Goal: Task Accomplishment & Management: Use online tool/utility

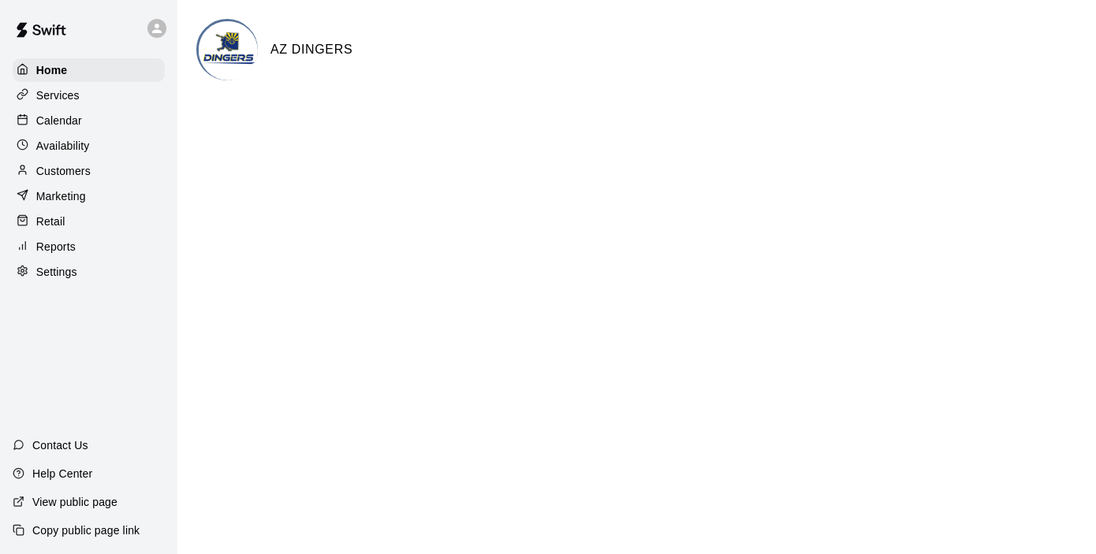
click at [80, 203] on p "Marketing" at bounding box center [61, 196] width 50 height 16
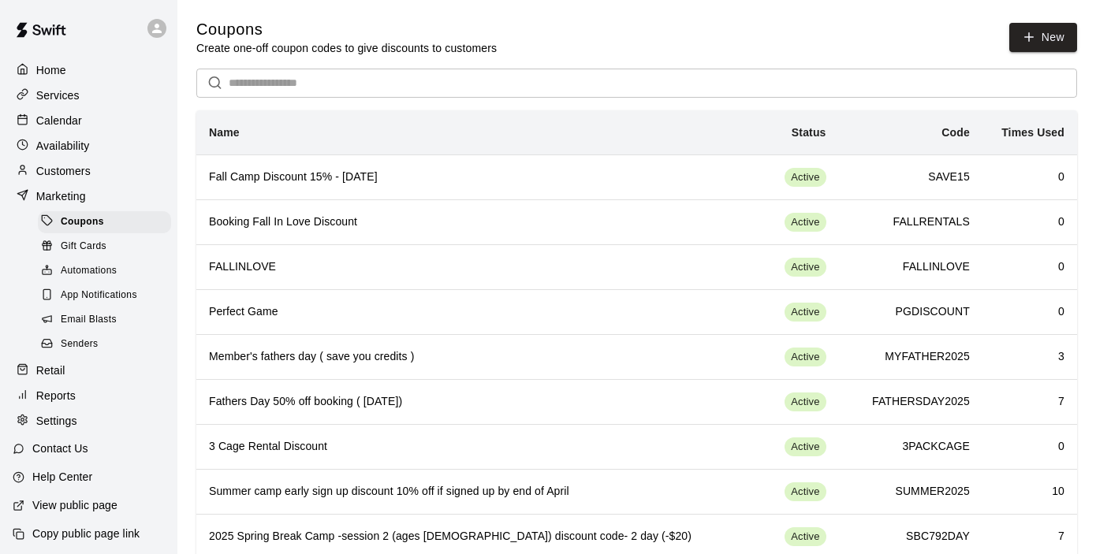
click at [54, 121] on p "Calendar" at bounding box center [59, 121] width 46 height 16
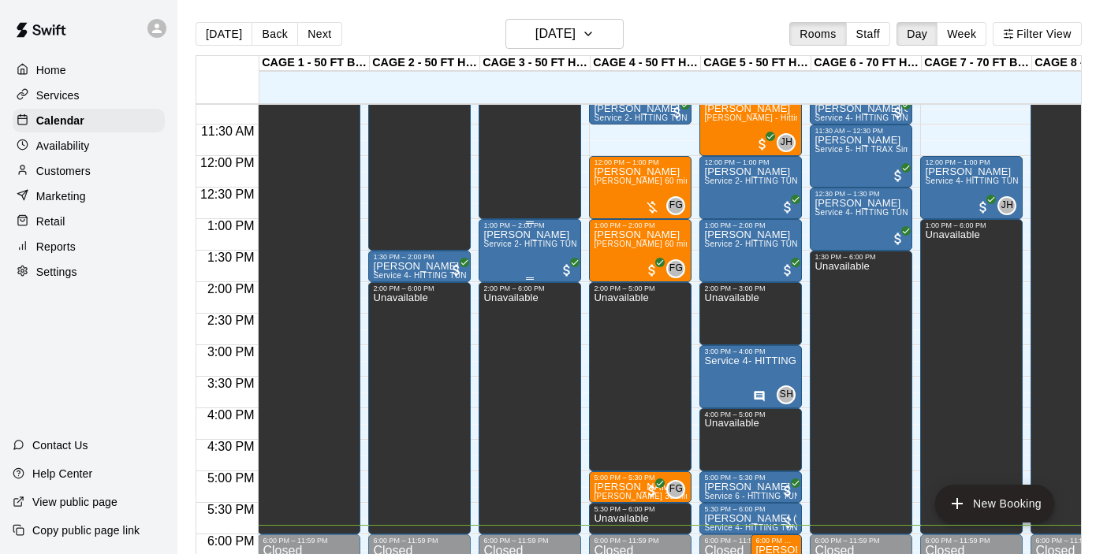
scroll to position [703, 0]
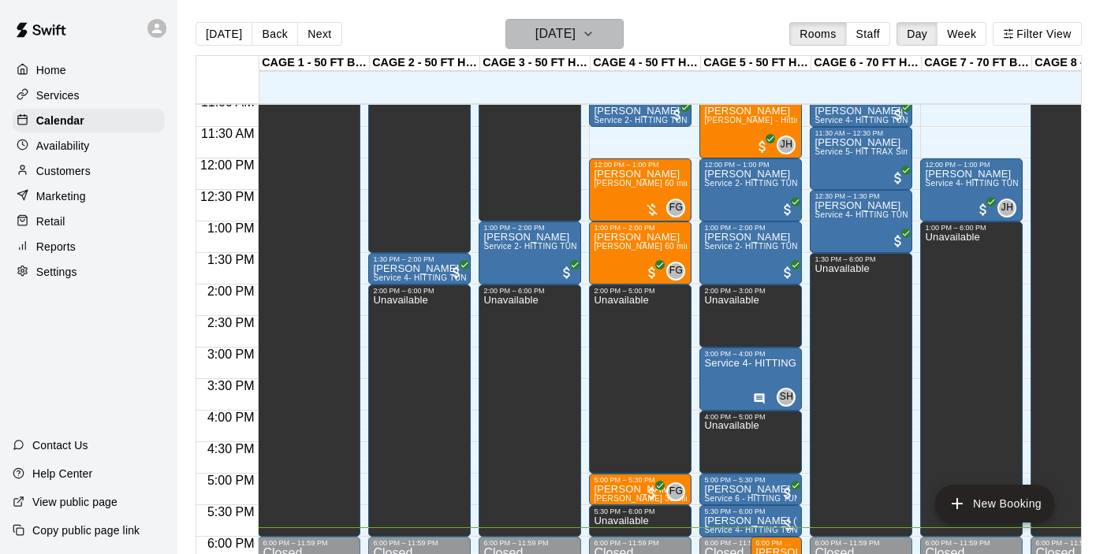
click at [569, 26] on h6 "[DATE]" at bounding box center [555, 34] width 40 height 22
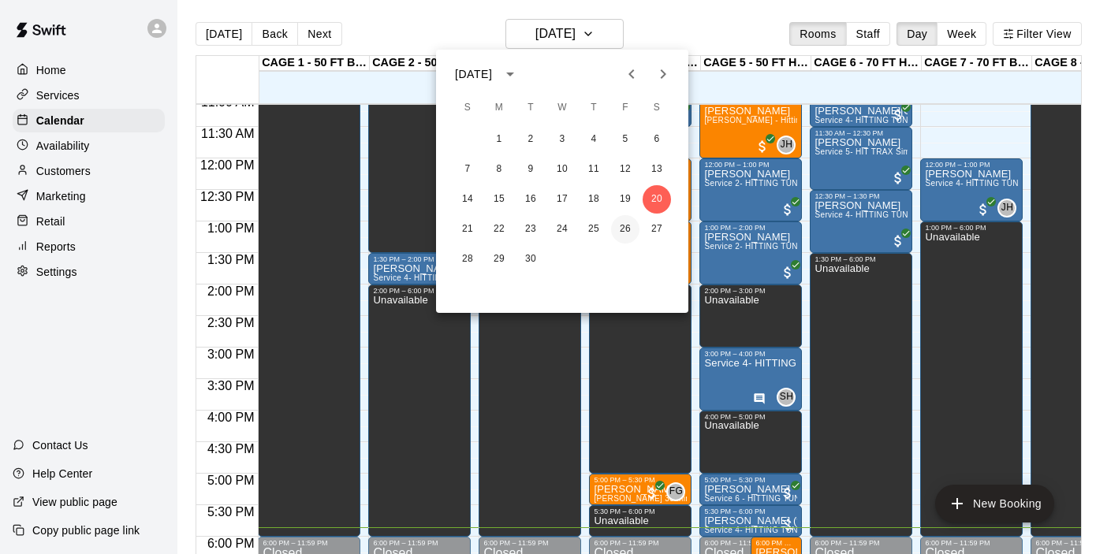
click at [631, 229] on button "26" at bounding box center [625, 229] width 28 height 28
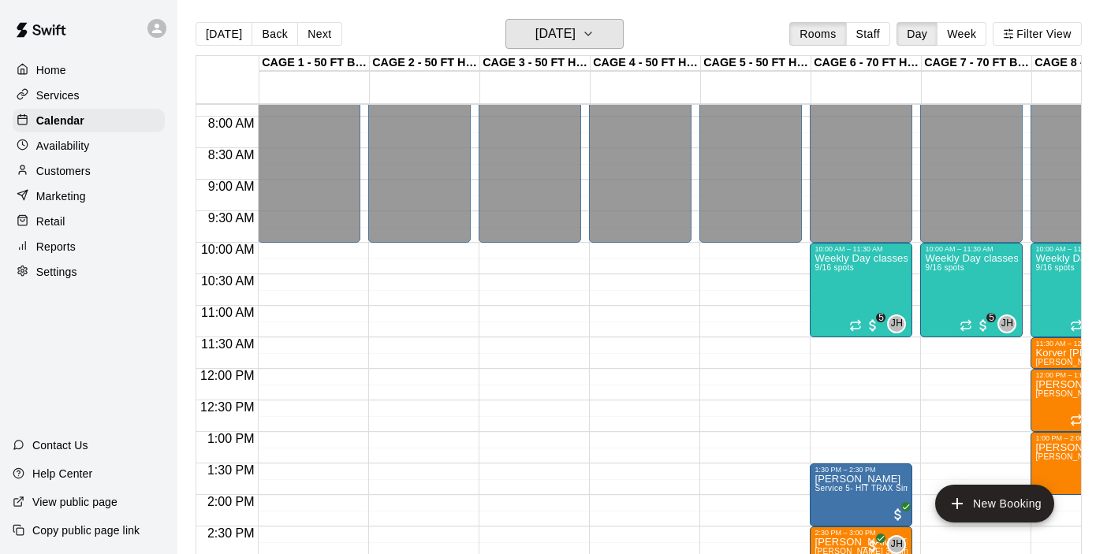
scroll to position [486, 0]
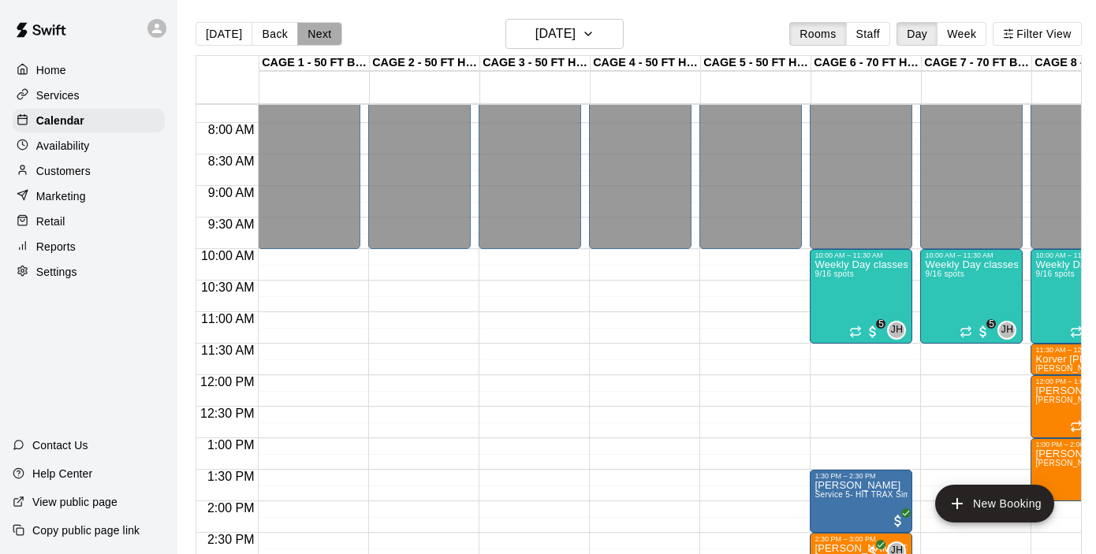
click at [322, 36] on button "Next" at bounding box center [319, 34] width 44 height 24
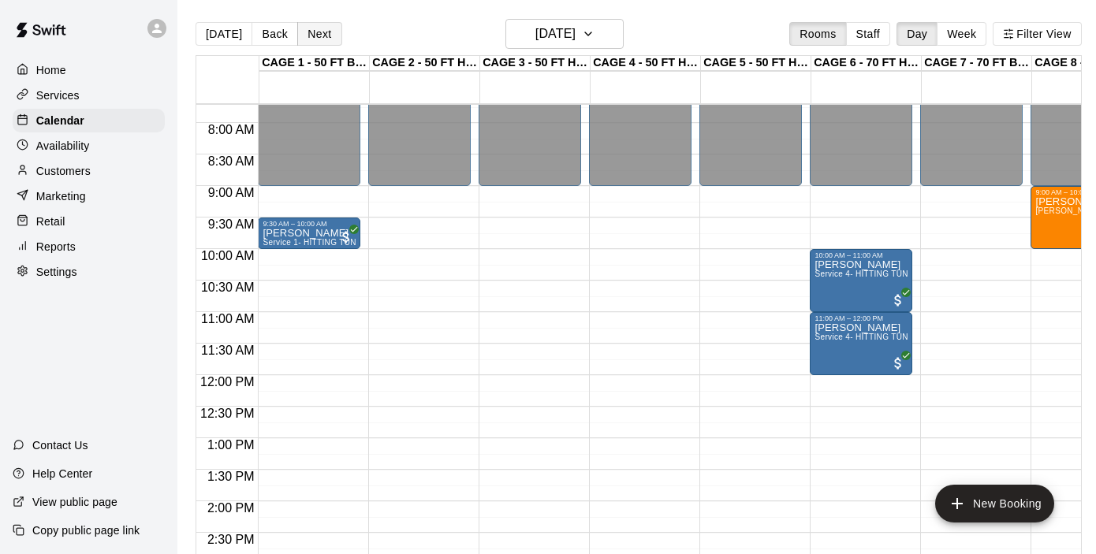
click at [322, 36] on button "Next" at bounding box center [319, 34] width 44 height 24
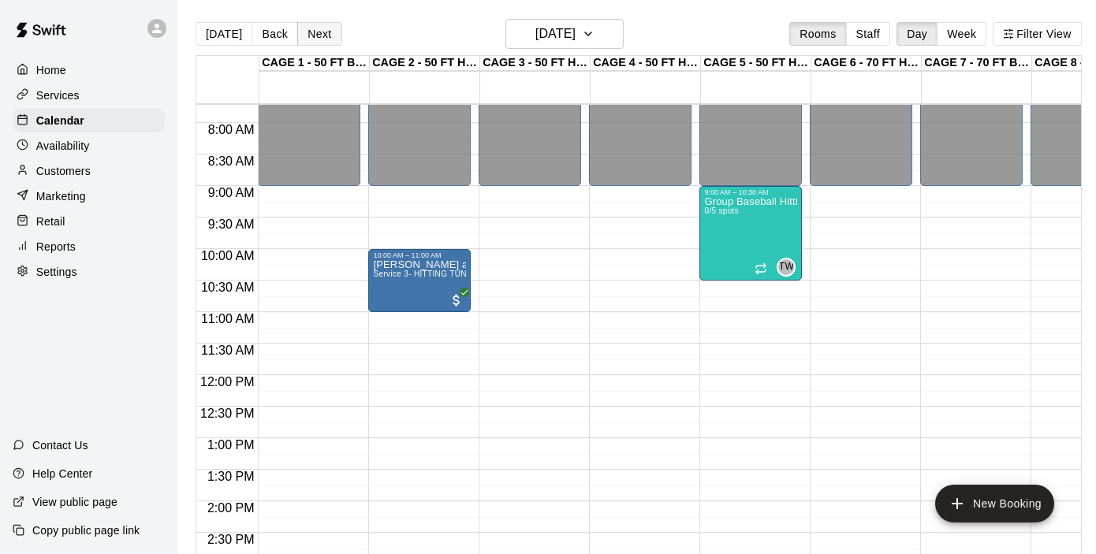
click at [322, 36] on button "Next" at bounding box center [319, 34] width 44 height 24
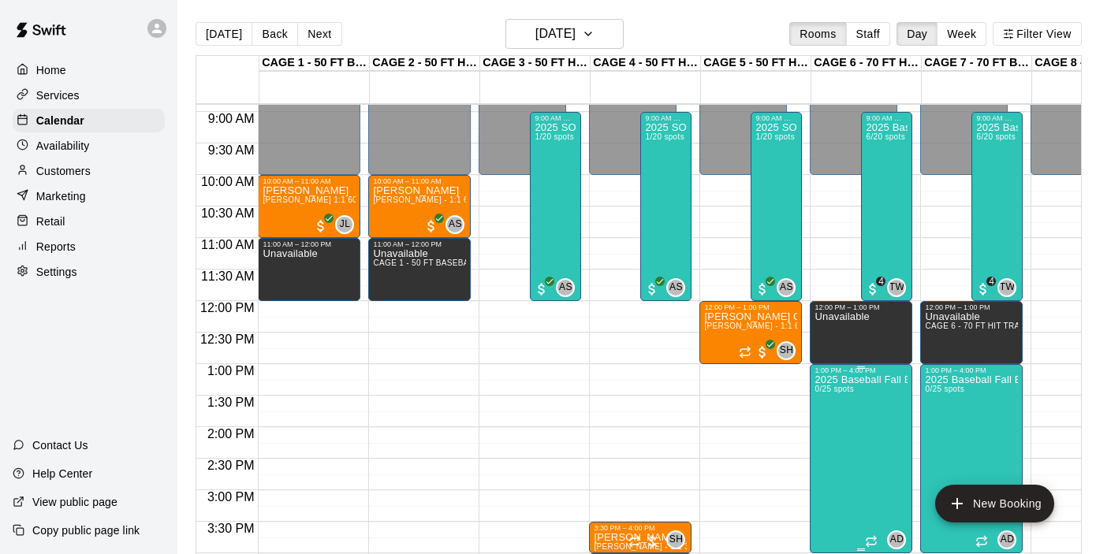
scroll to position [560, 0]
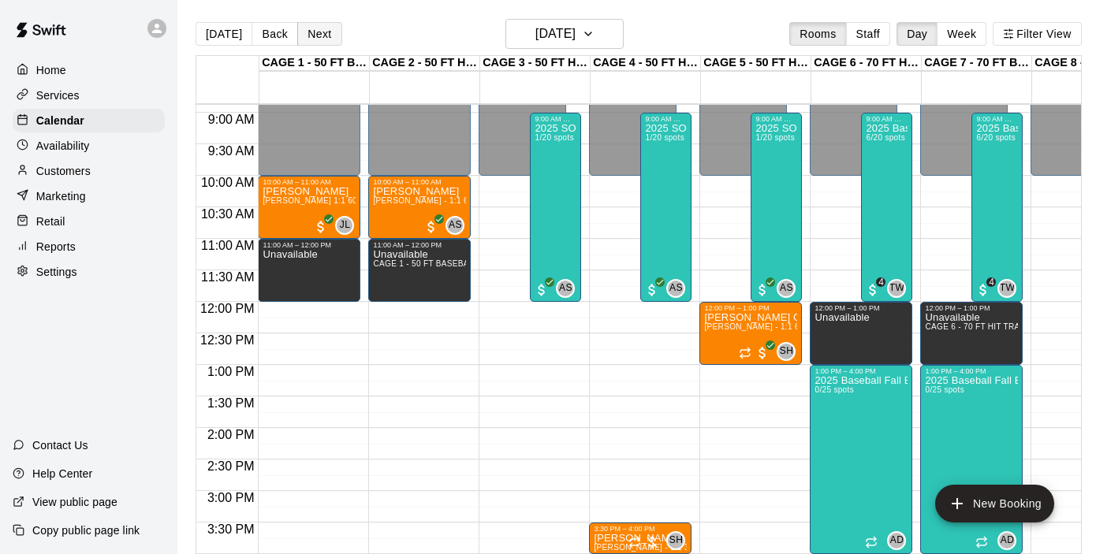
click at [306, 33] on button "Next" at bounding box center [319, 34] width 44 height 24
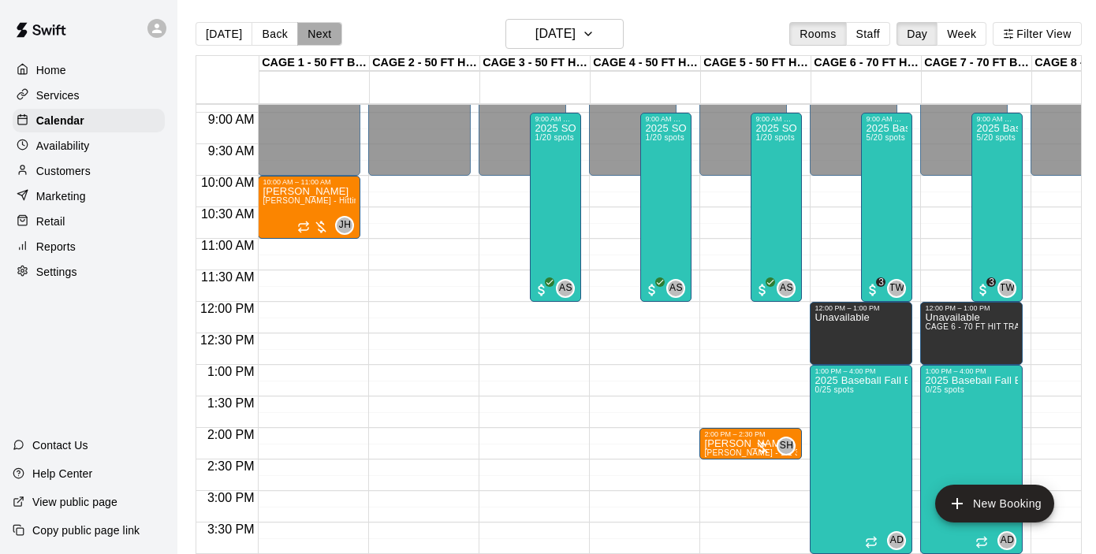
click at [326, 32] on button "Next" at bounding box center [319, 34] width 44 height 24
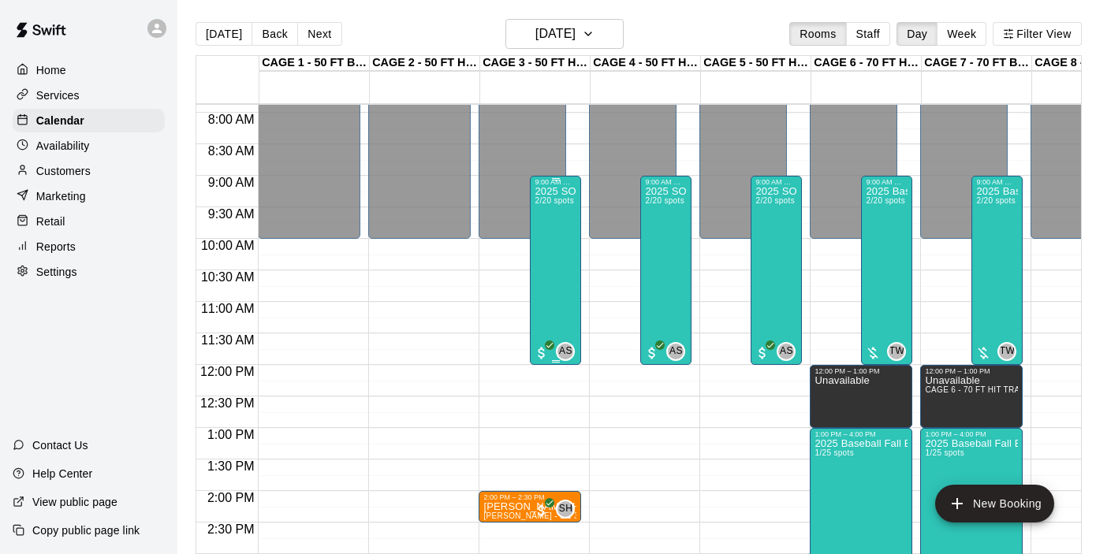
scroll to position [478, 0]
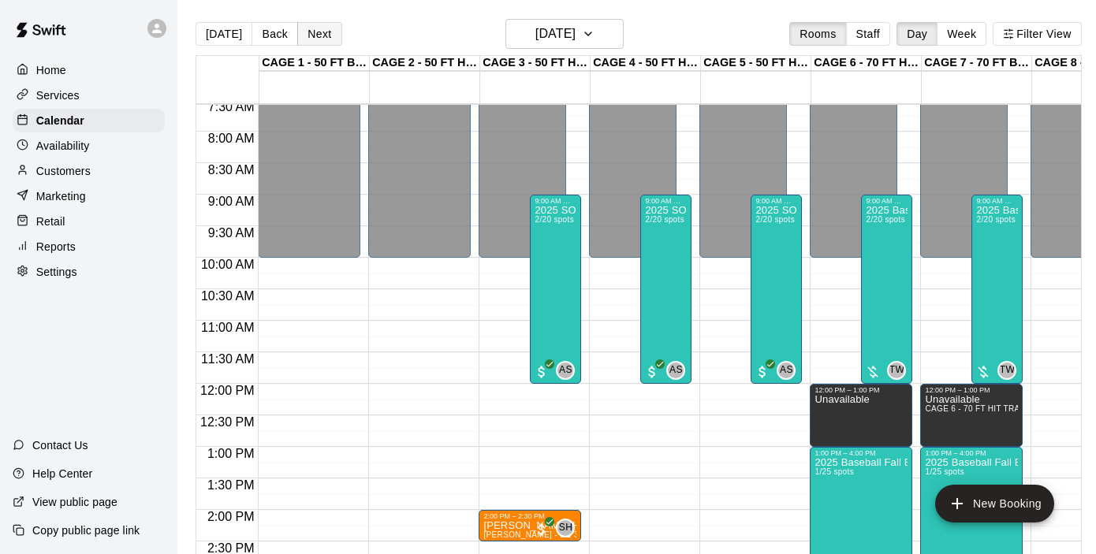
click at [316, 35] on button "Next" at bounding box center [319, 34] width 44 height 24
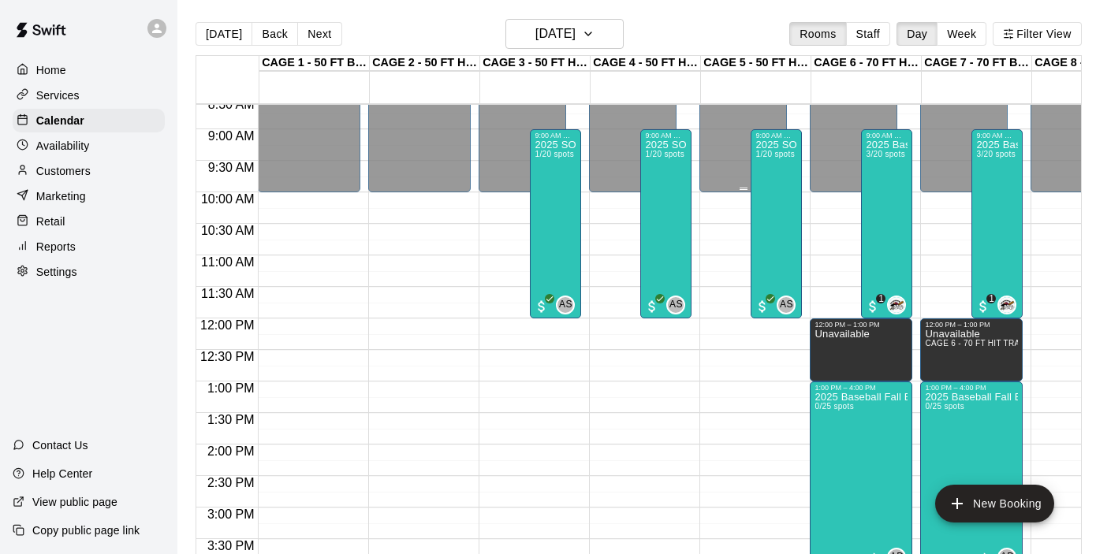
scroll to position [524, 0]
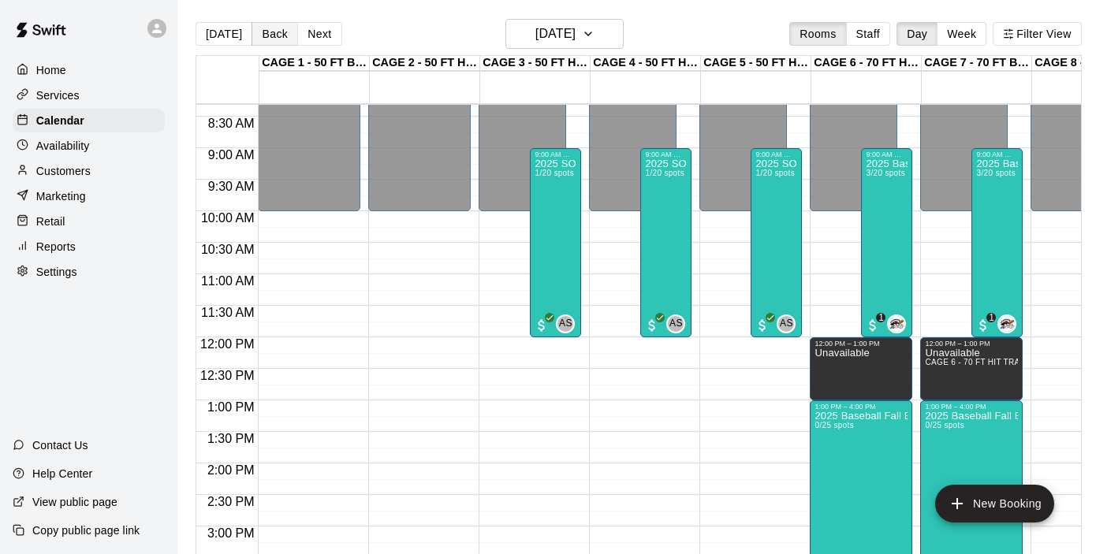
click at [282, 39] on button "Back" at bounding box center [274, 34] width 47 height 24
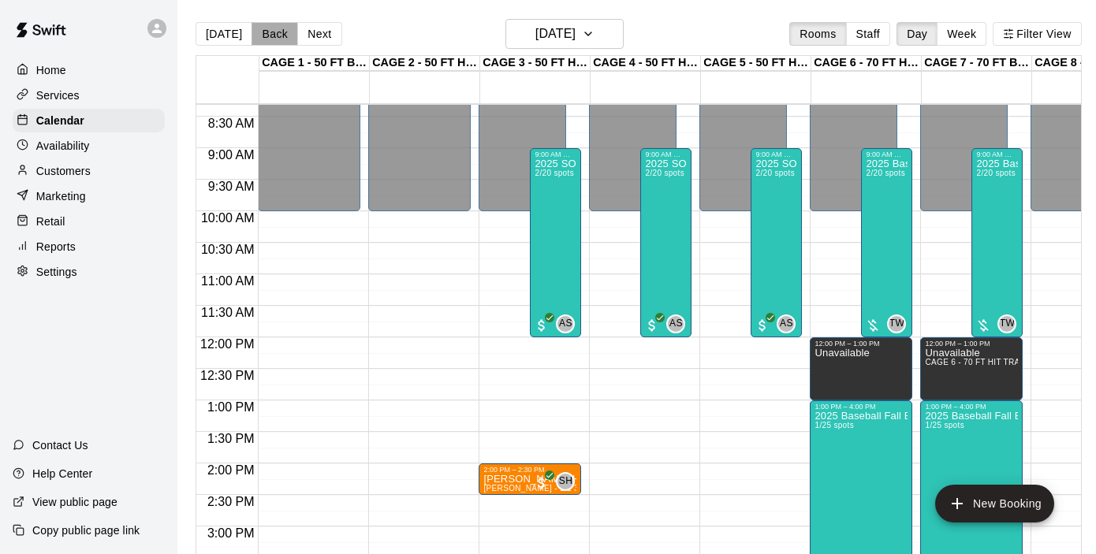
click at [279, 38] on button "Back" at bounding box center [274, 34] width 47 height 24
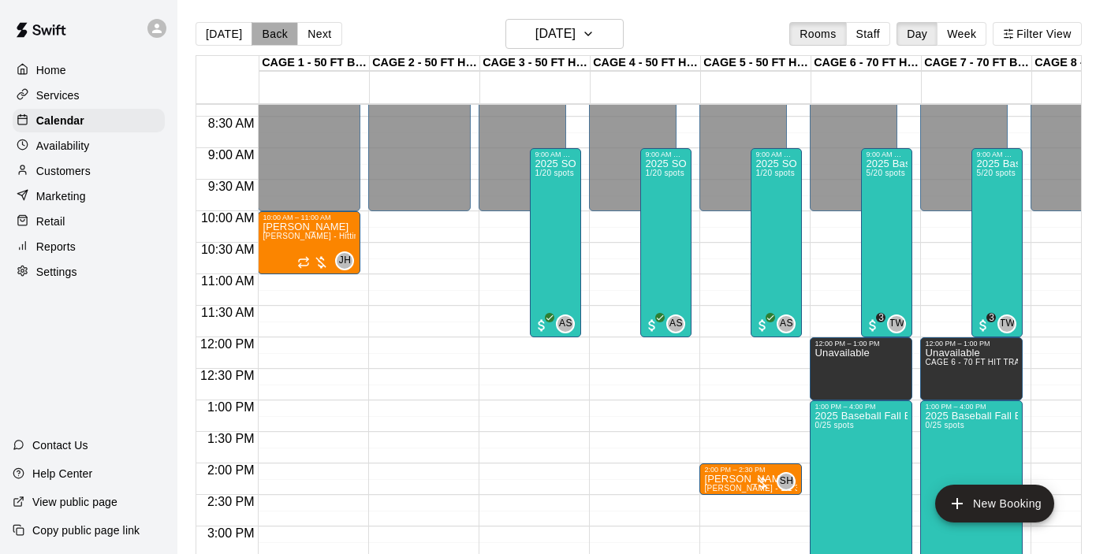
click at [279, 38] on button "Back" at bounding box center [274, 34] width 47 height 24
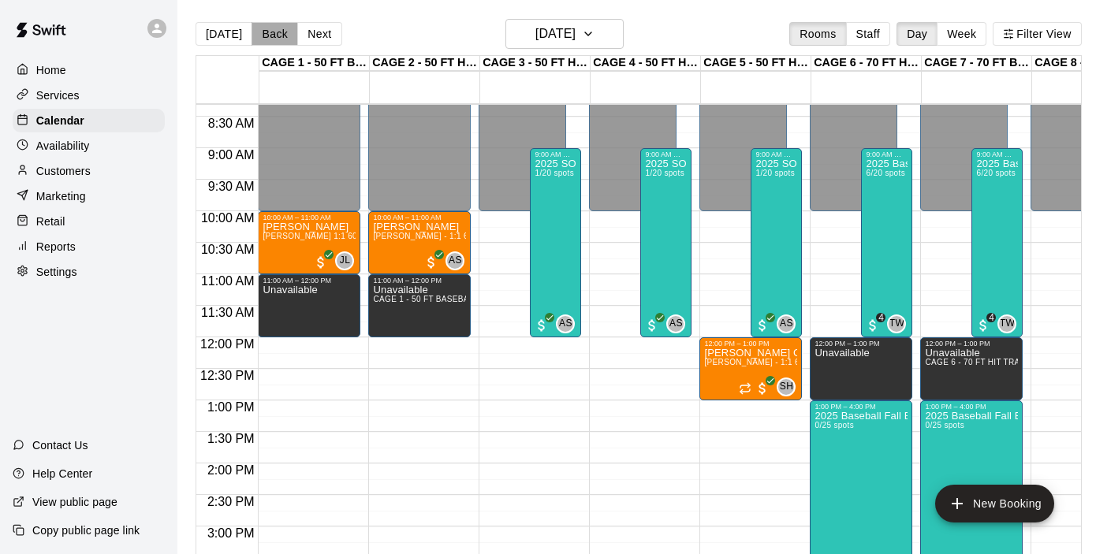
click at [279, 38] on button "Back" at bounding box center [274, 34] width 47 height 24
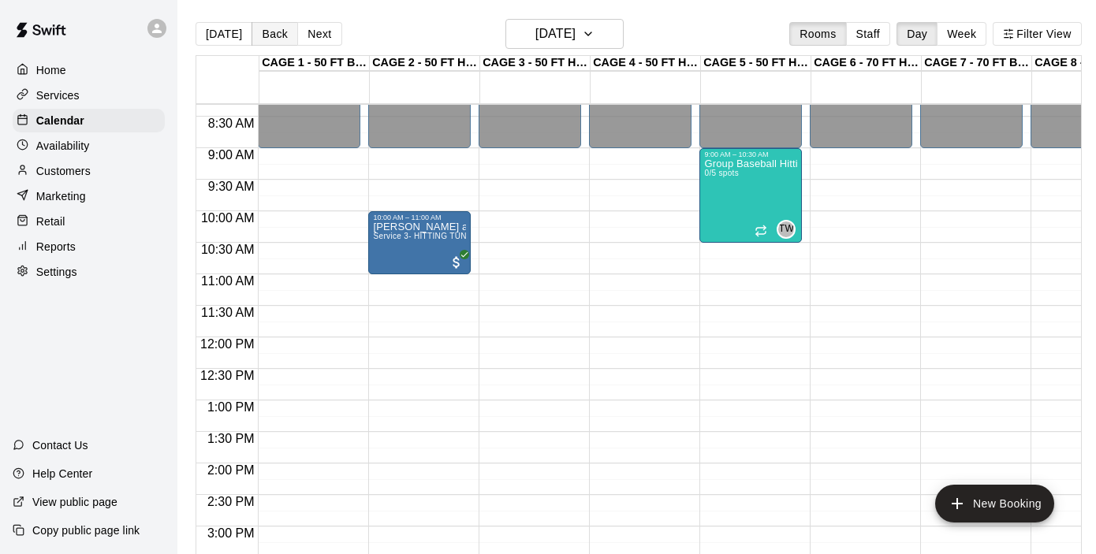
click at [273, 38] on button "Back" at bounding box center [274, 34] width 47 height 24
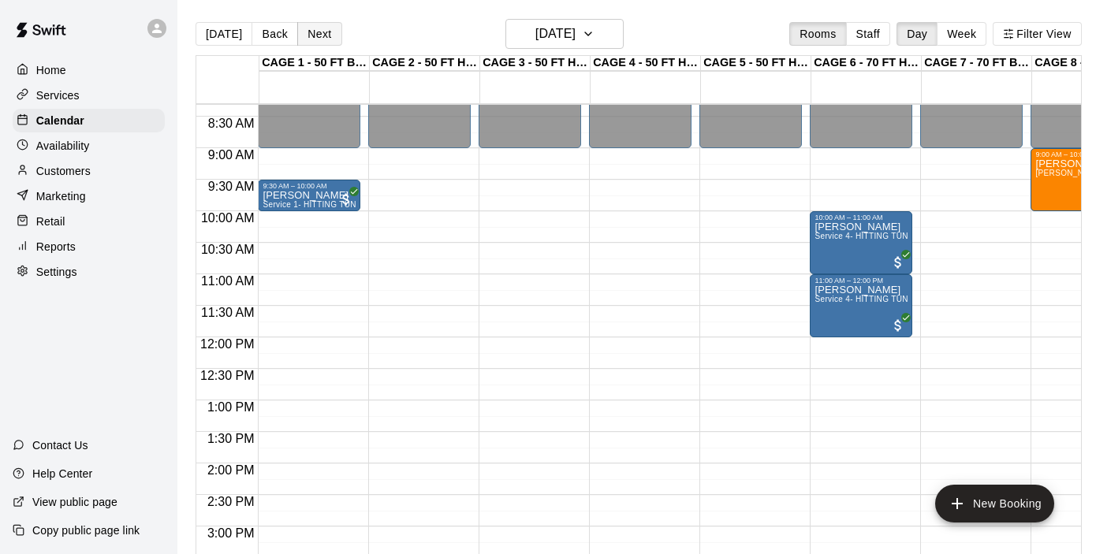
click at [319, 28] on button "Next" at bounding box center [319, 34] width 44 height 24
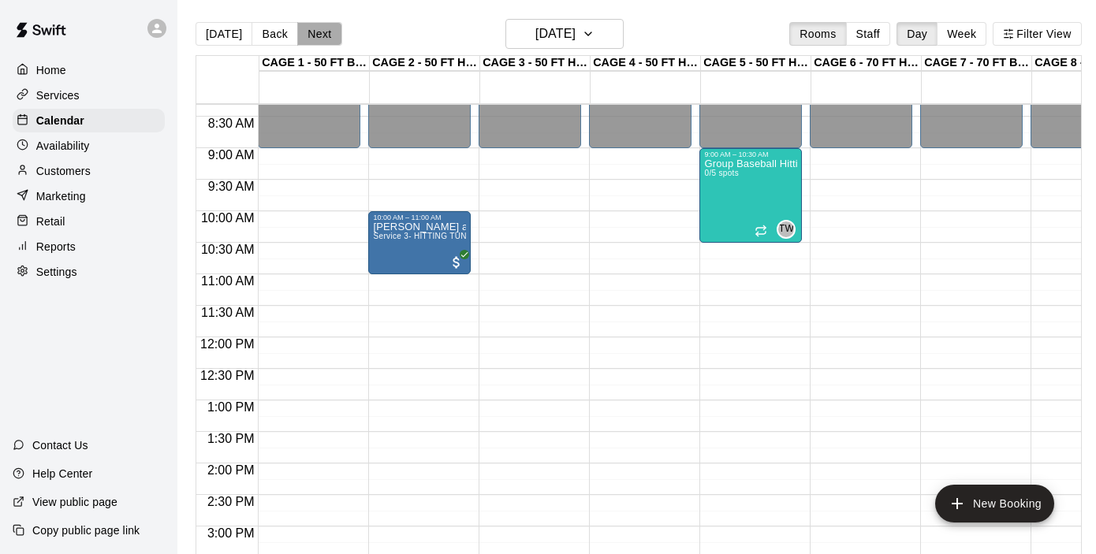
click at [319, 28] on button "Next" at bounding box center [319, 34] width 44 height 24
